Goal: Find specific page/section: Find specific page/section

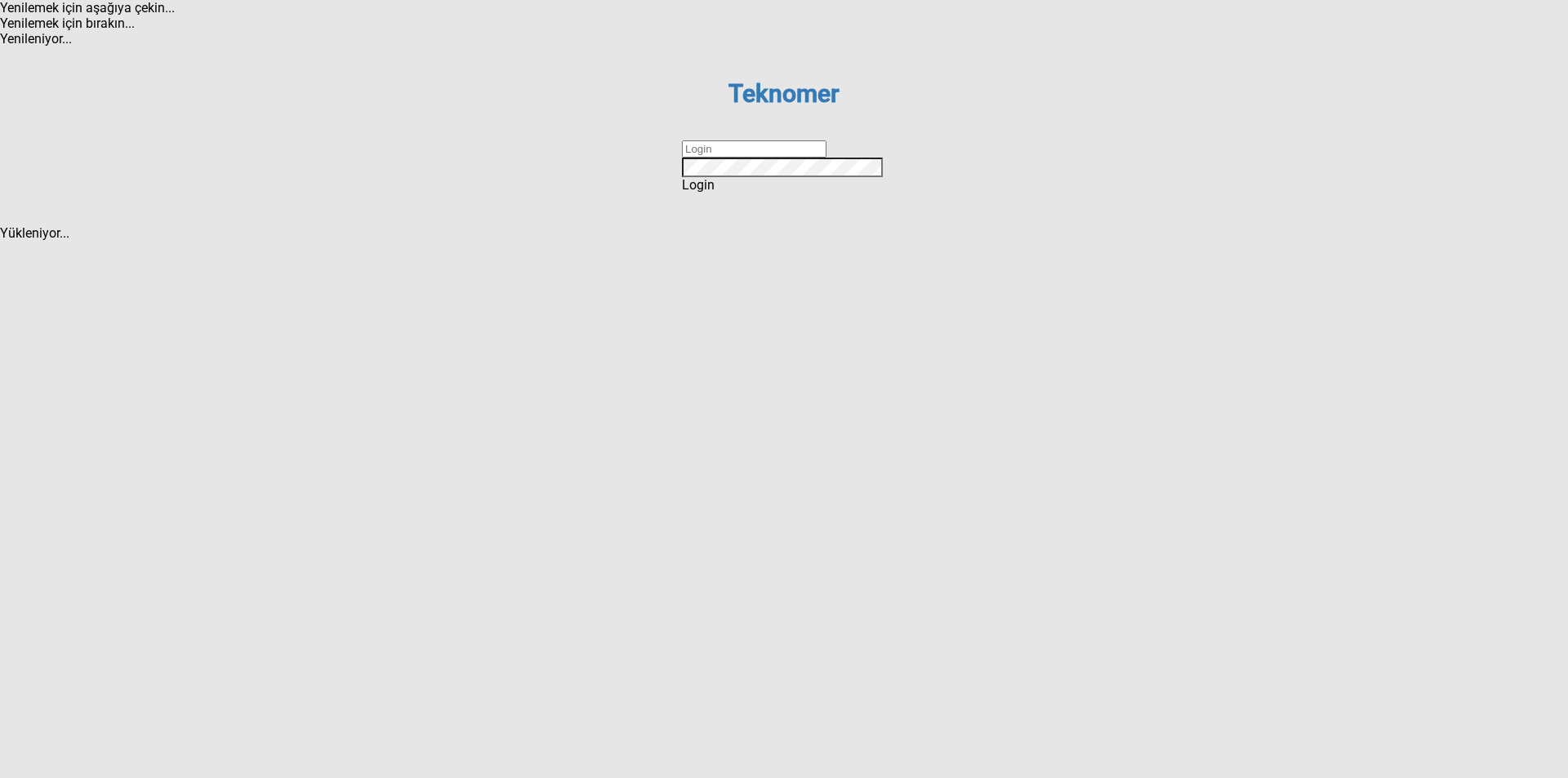
type input "ihsankoc"
click at [798, 193] on div "Login" at bounding box center [784, 185] width 204 height 16
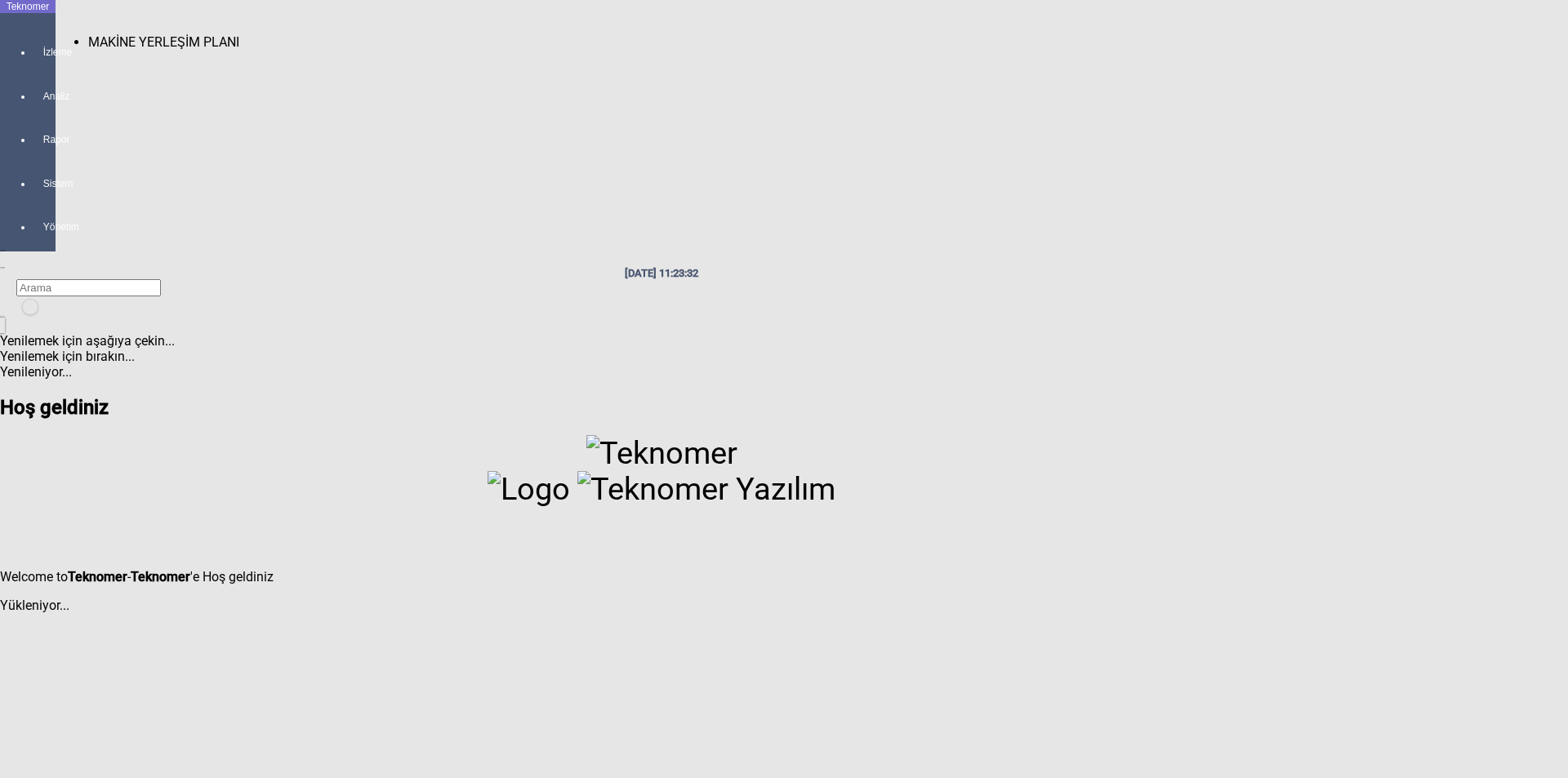
click at [33, 67] on div at bounding box center [44, 67] width 23 height 0
click at [89, 34] on span "MAKİNE YERLEŞİM PLANI" at bounding box center [164, 42] width 151 height 16
